Goal: Book appointment/travel/reservation

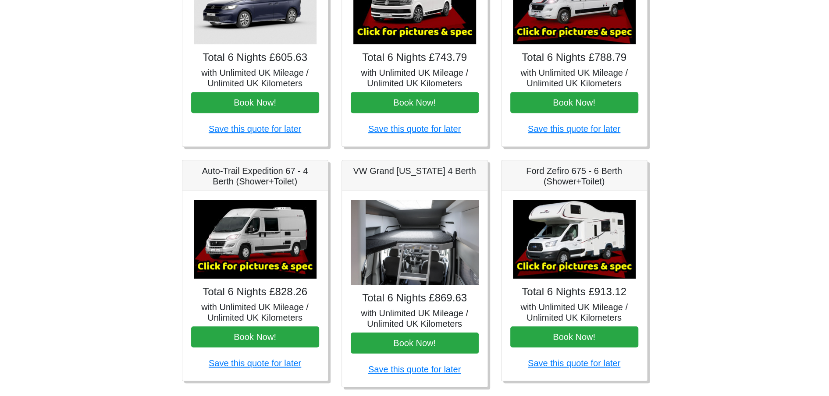
scroll to position [219, 0]
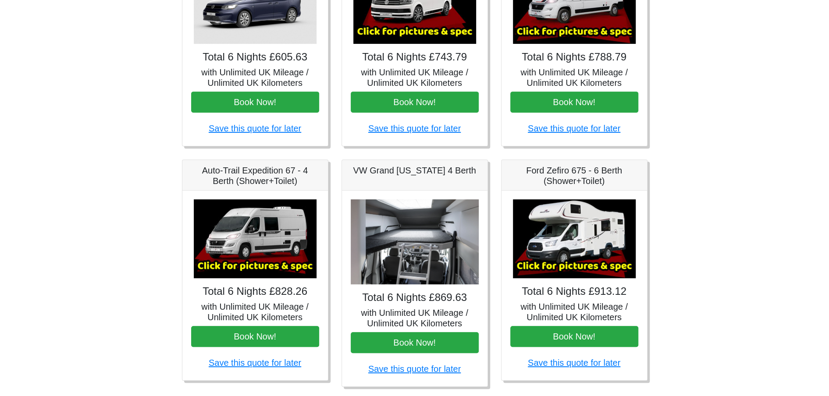
click at [274, 273] on img at bounding box center [255, 239] width 123 height 79
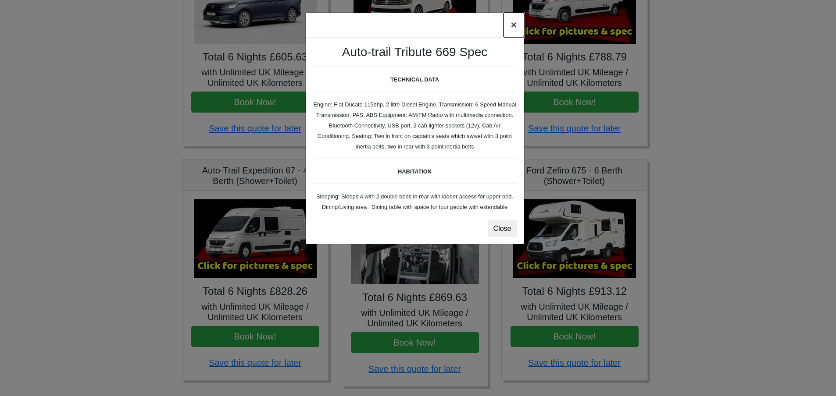
click at [513, 24] on button "×" at bounding box center [513, 25] width 20 height 25
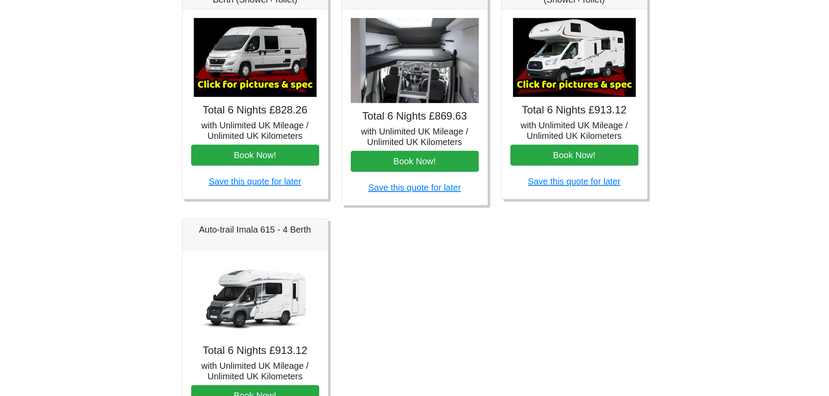
scroll to position [302, 0]
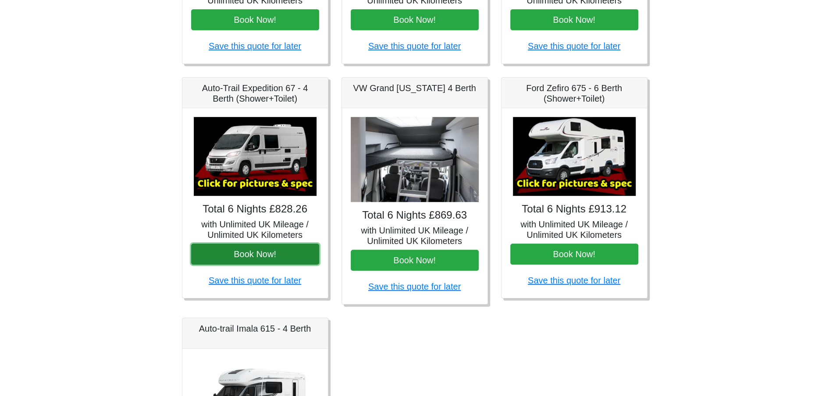
click at [234, 247] on button "Book Now!" at bounding box center [255, 254] width 128 height 21
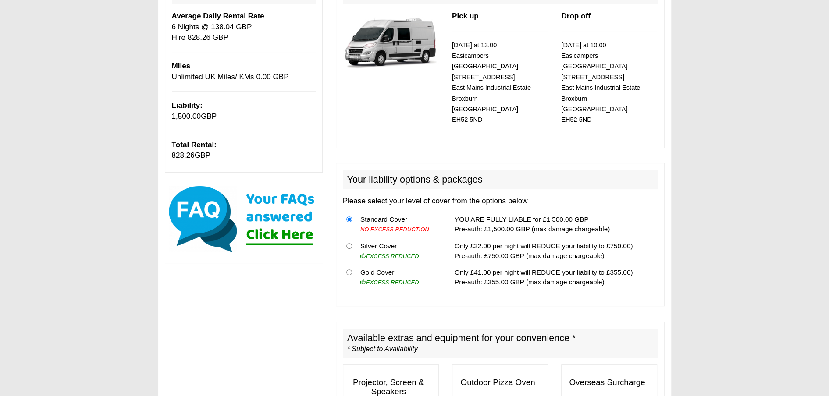
scroll to position [132, 0]
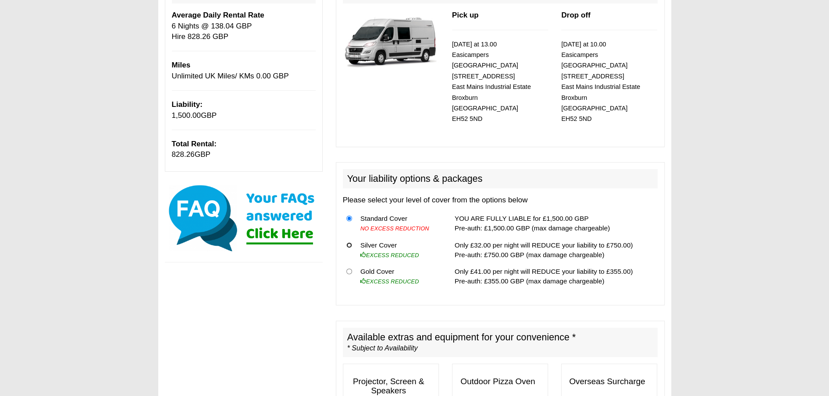
click at [350, 242] on input "radio" at bounding box center [349, 245] width 6 height 6
radio input "true"
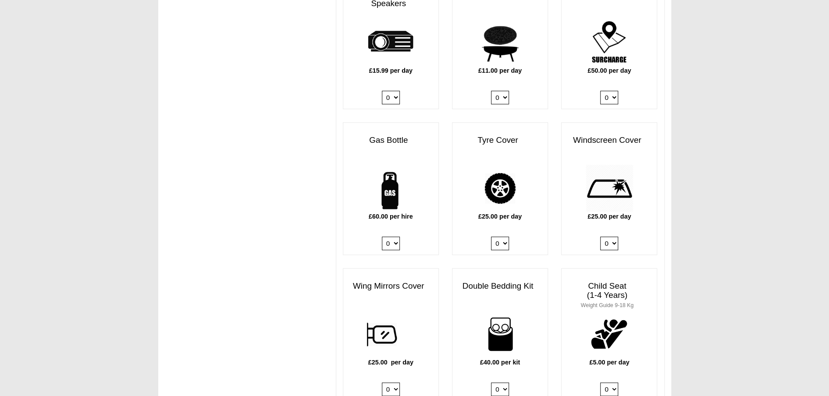
scroll to position [526, 0]
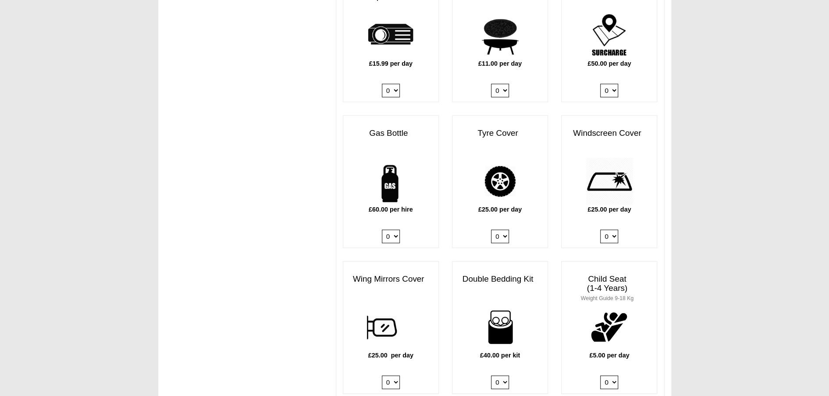
click at [394, 230] on select "0 1" at bounding box center [391, 237] width 18 height 14
select select "Gas Bottle x QTY 1 @ 60.00 GBP per hire."
click at [382, 230] on select "0 1" at bounding box center [391, 237] width 18 height 14
click at [444, 198] on div "Gas Bottle £60.00 per hire 0 1" at bounding box center [390, 181] width 109 height 133
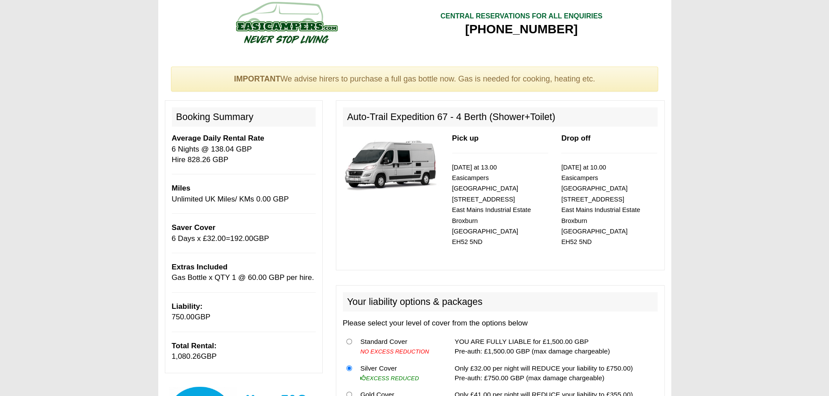
scroll to position [0, 0]
